Goal: Task Accomplishment & Management: Manage account settings

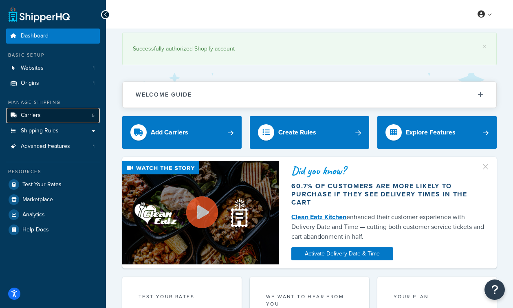
click at [47, 121] on link "Carriers 5" at bounding box center [53, 115] width 94 height 15
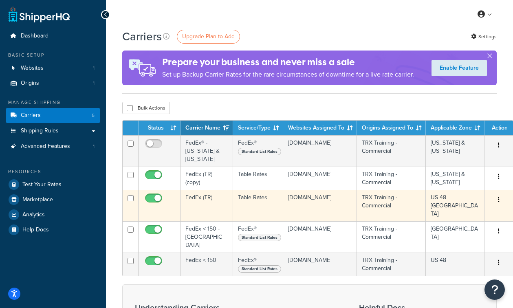
click at [221, 193] on td "FedEx (TR)" at bounding box center [206, 205] width 53 height 31
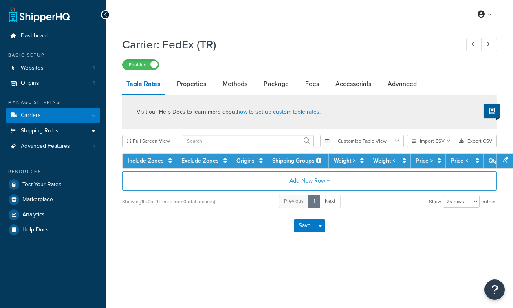
select select "25"
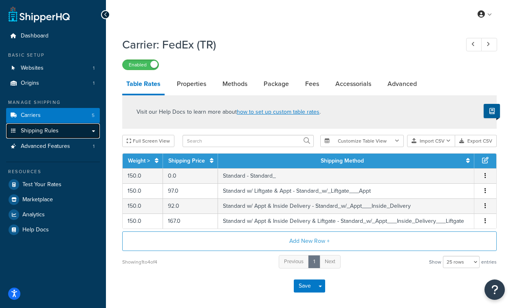
click at [31, 129] on span "Shipping Rules" at bounding box center [40, 130] width 38 height 7
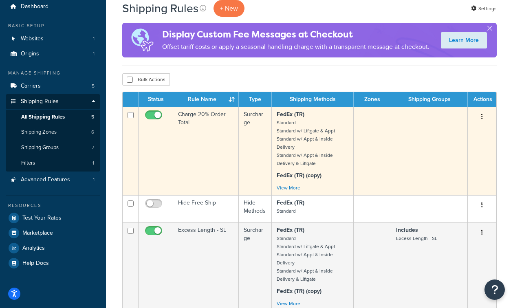
scroll to position [29, 0]
click at [208, 147] on td "Charge 20% Order Total" at bounding box center [206, 151] width 66 height 88
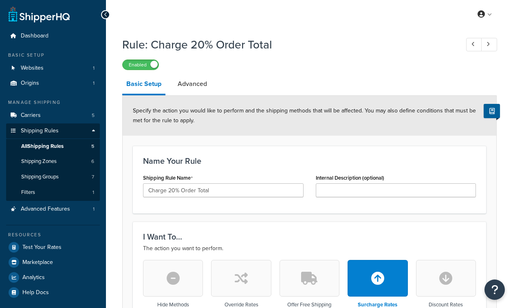
select select "PERCENTAGE"
select select "ORDER"
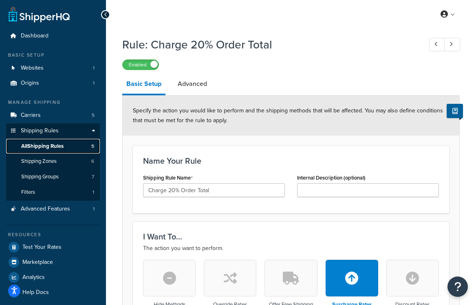
click at [53, 144] on span "All Shipping Rules" at bounding box center [42, 146] width 42 height 7
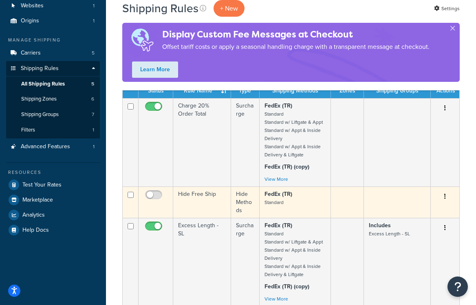
scroll to position [65, 0]
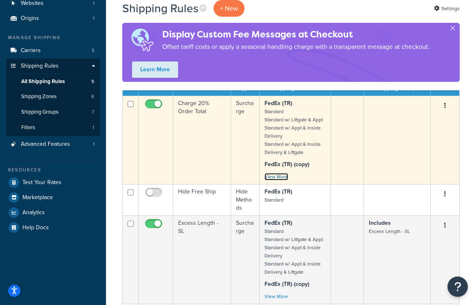
click at [270, 179] on link "View More" at bounding box center [276, 176] width 24 height 7
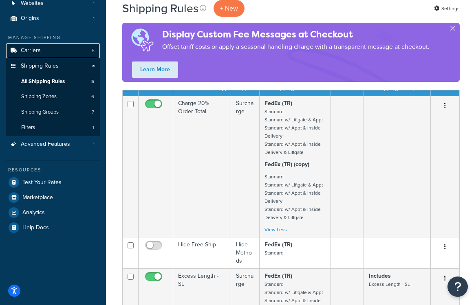
click at [32, 50] on span "Carriers" at bounding box center [31, 50] width 20 height 7
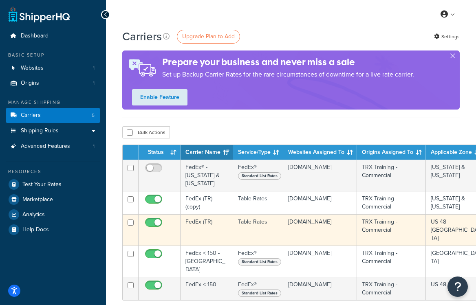
click at [207, 214] on td "FedEx (TR)" at bounding box center [206, 229] width 53 height 31
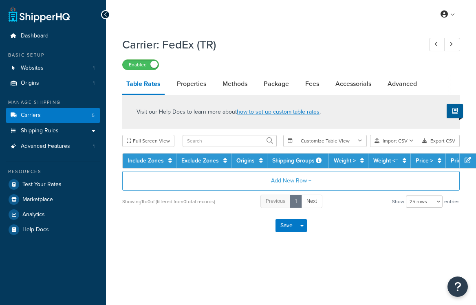
select select "25"
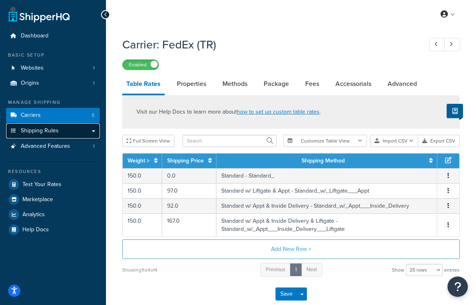
click at [37, 129] on span "Shipping Rules" at bounding box center [40, 130] width 38 height 7
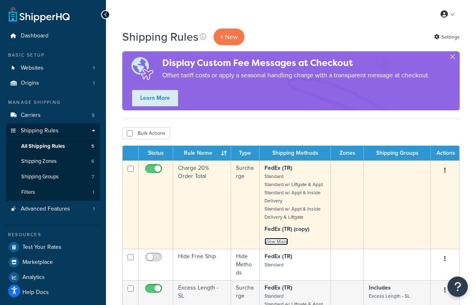
click at [278, 241] on link "View More" at bounding box center [276, 241] width 24 height 7
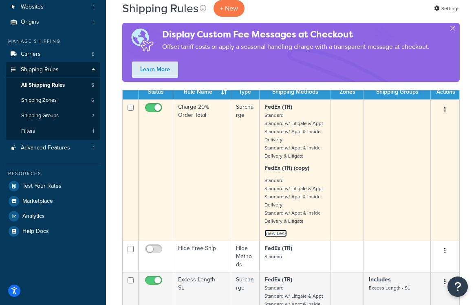
scroll to position [57, 0]
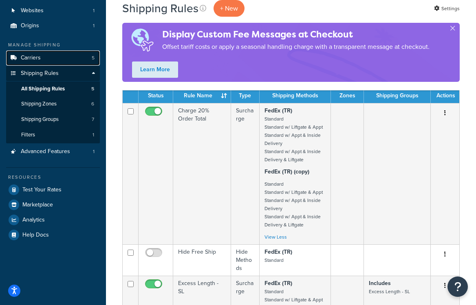
click at [45, 57] on link "Carriers 5" at bounding box center [53, 57] width 94 height 15
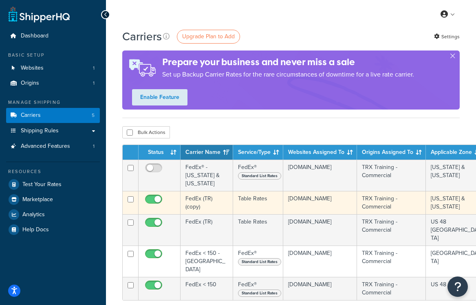
click at [210, 198] on td "FedEx (TR) (copy)" at bounding box center [206, 202] width 53 height 23
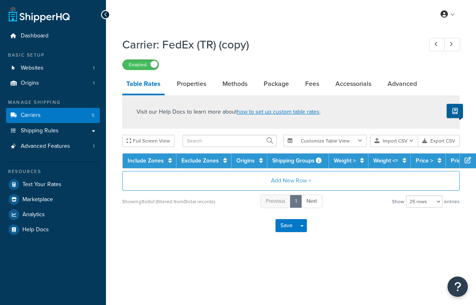
select select "25"
